Goal: Information Seeking & Learning: Learn about a topic

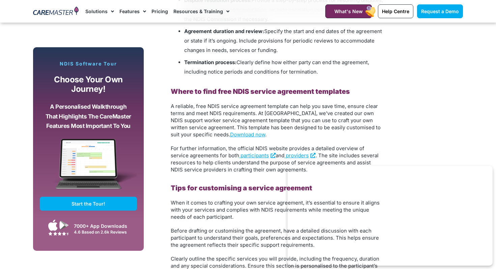
scroll to position [619, 0]
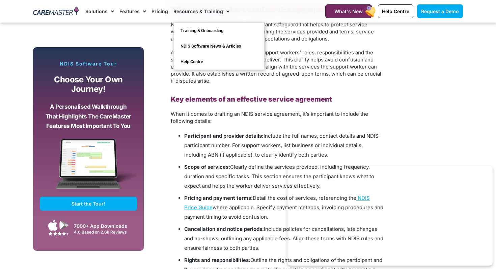
click at [201, 11] on link "Resources & Training" at bounding box center [201, 11] width 56 height 23
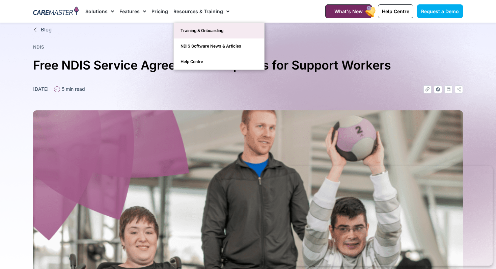
click at [215, 29] on link "Training & Onboarding" at bounding box center [219, 31] width 90 height 16
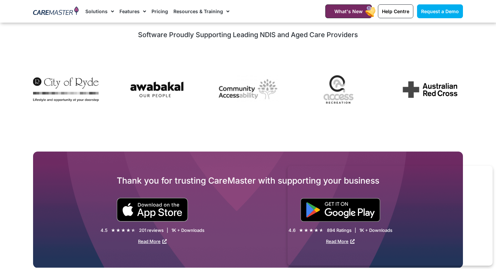
scroll to position [1041, 0]
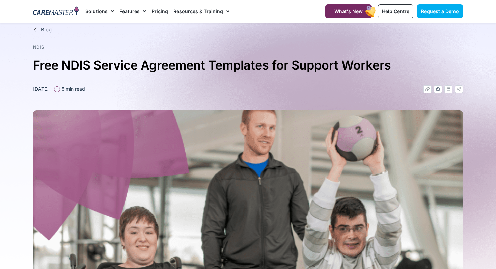
click at [36, 47] on link "NDIS" at bounding box center [38, 46] width 11 height 5
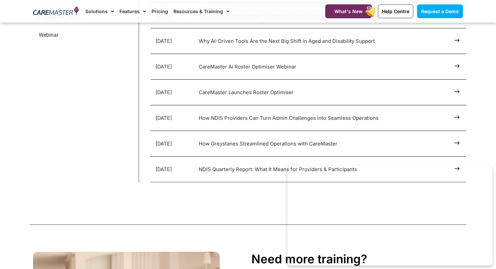
scroll to position [165, 0]
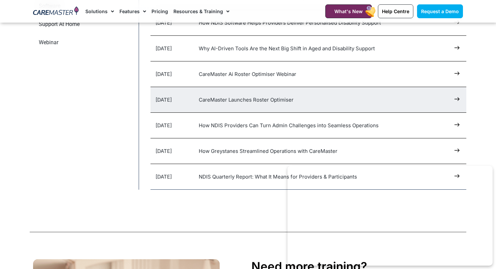
click at [258, 96] on link "CareMaster Launches Roster Optimiser" at bounding box center [246, 99] width 95 height 6
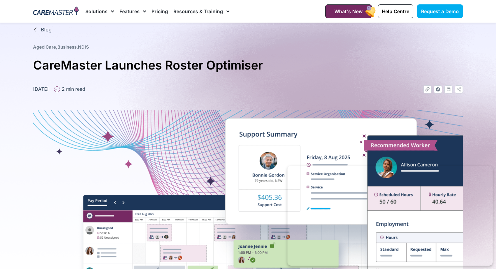
click at [161, 14] on link "Pricing" at bounding box center [159, 11] width 17 height 23
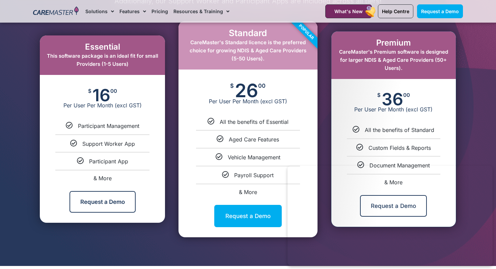
scroll to position [364, 0]
